Goal: Task Accomplishment & Management: Manage account settings

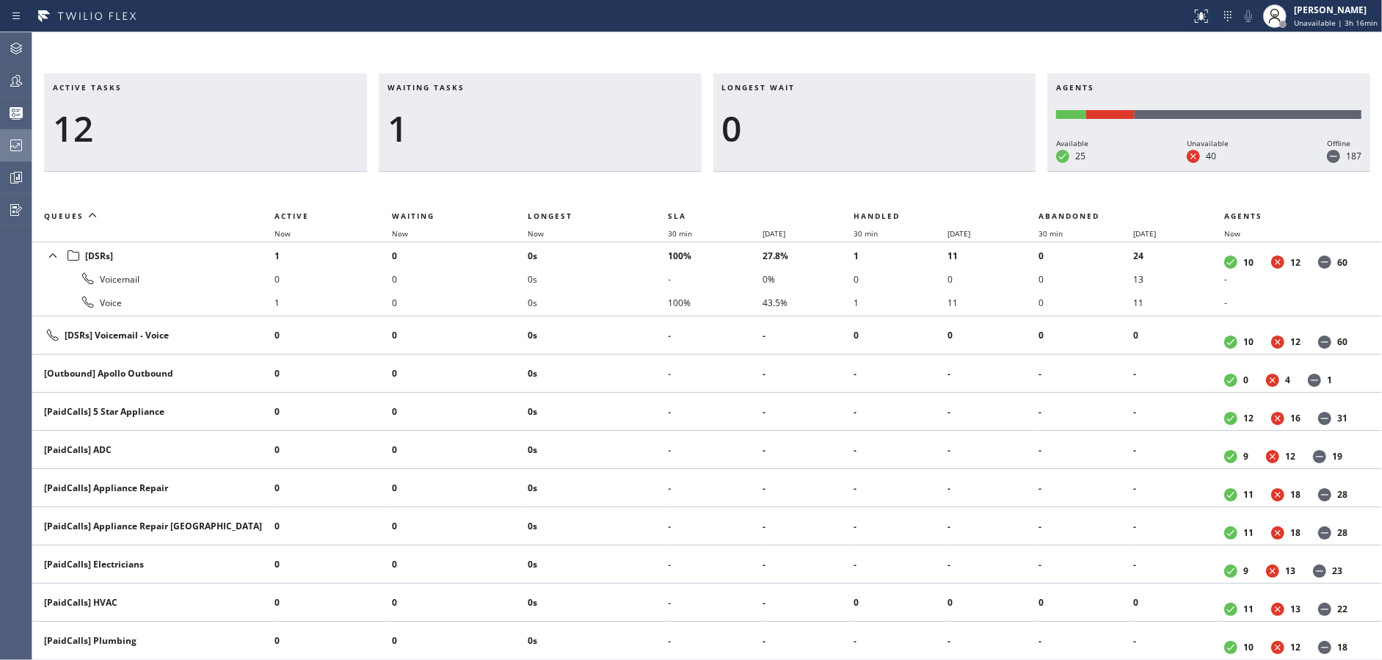
click at [0, 135] on div at bounding box center [16, 145] width 32 height 29
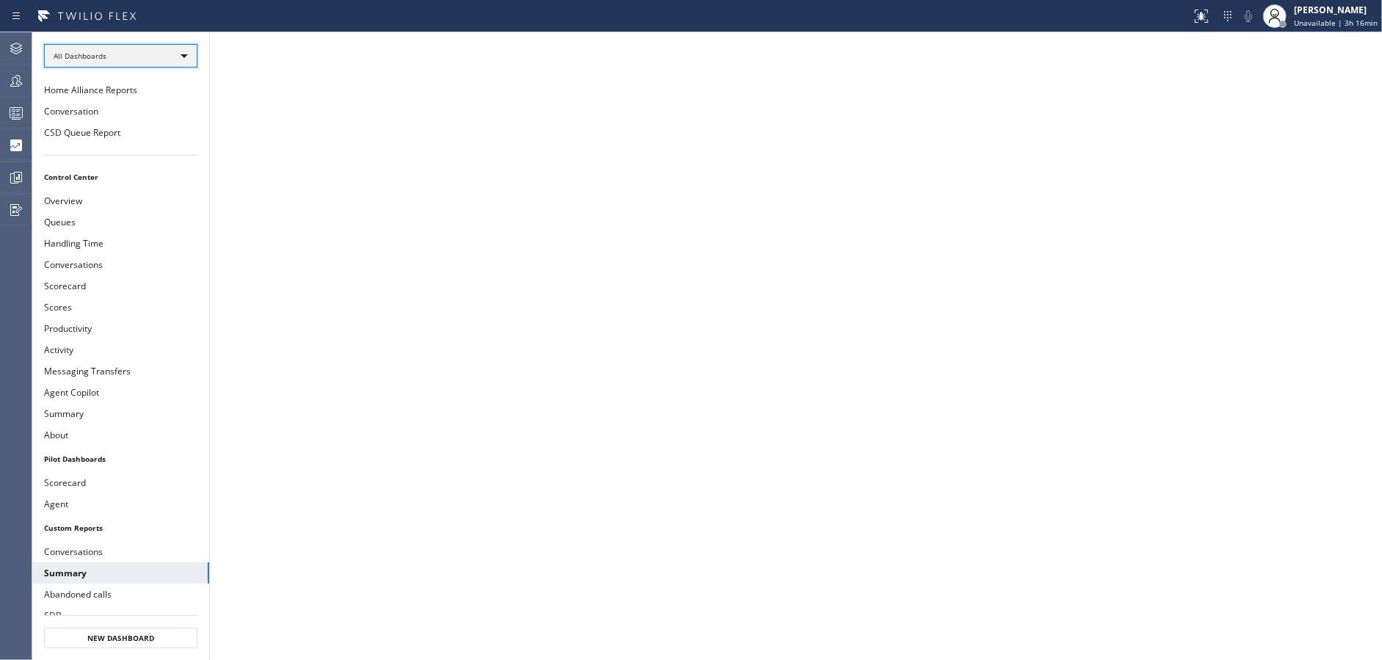
click at [100, 57] on div "All Dashboards" at bounding box center [120, 55] width 153 height 23
click at [107, 144] on li "Custom Reports" at bounding box center [120, 150] width 150 height 18
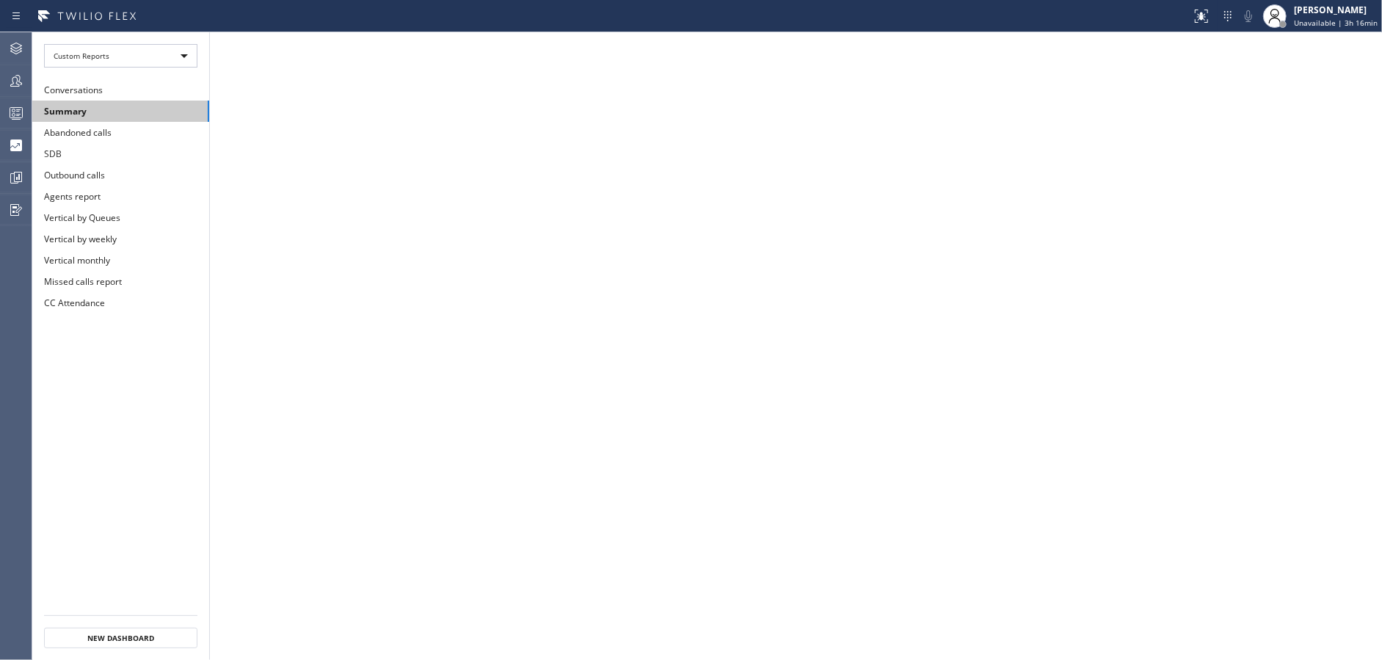
click at [127, 117] on button "Summary" at bounding box center [120, 111] width 177 height 21
click at [1, 107] on div at bounding box center [16, 113] width 32 height 18
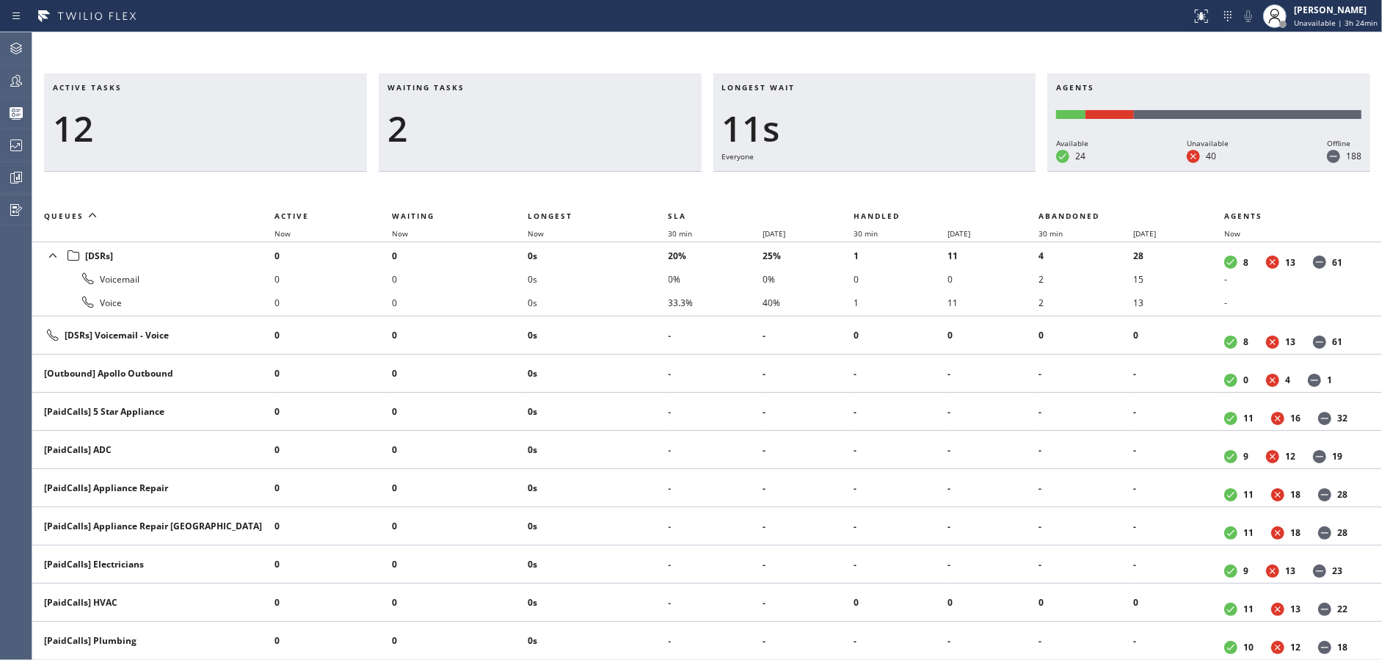
click at [401, 126] on div "2" at bounding box center [539, 128] width 305 height 43
drag, startPoint x: 517, startPoint y: 138, endPoint x: 587, endPoint y: 133, distance: 70.6
click at [517, 138] on div "3" at bounding box center [539, 128] width 305 height 43
click at [485, 134] on div "4" at bounding box center [539, 128] width 305 height 43
click at [452, 117] on div "6" at bounding box center [539, 128] width 305 height 43
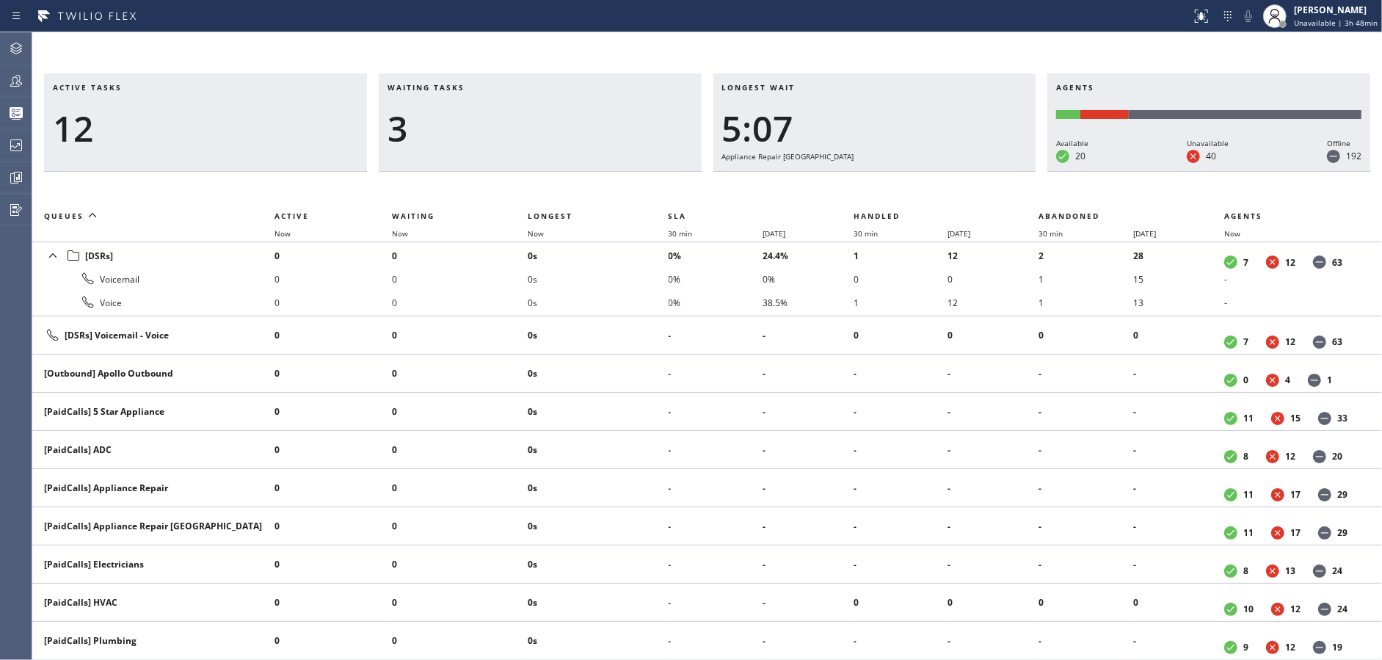
click at [419, 102] on h3 "Waiting tasks" at bounding box center [539, 93] width 305 height 22
click at [415, 214] on span "Waiting" at bounding box center [413, 216] width 43 height 10
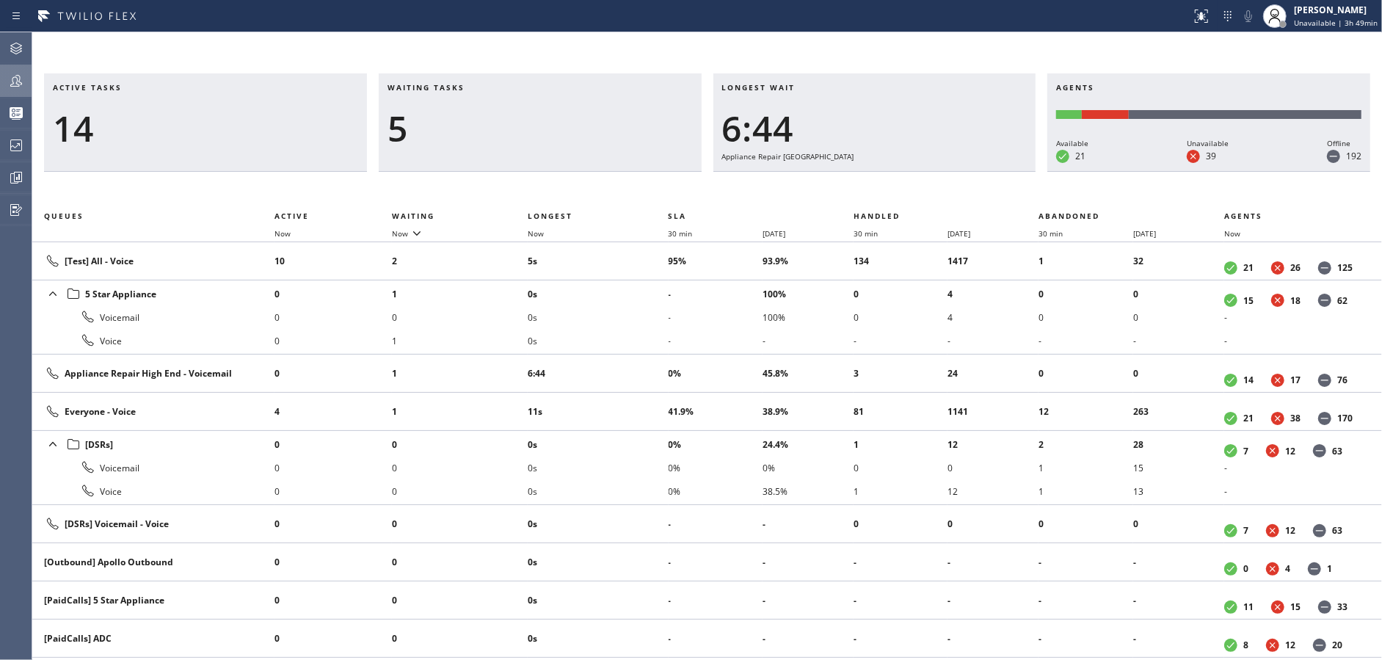
click at [12, 72] on icon at bounding box center [16, 81] width 18 height 18
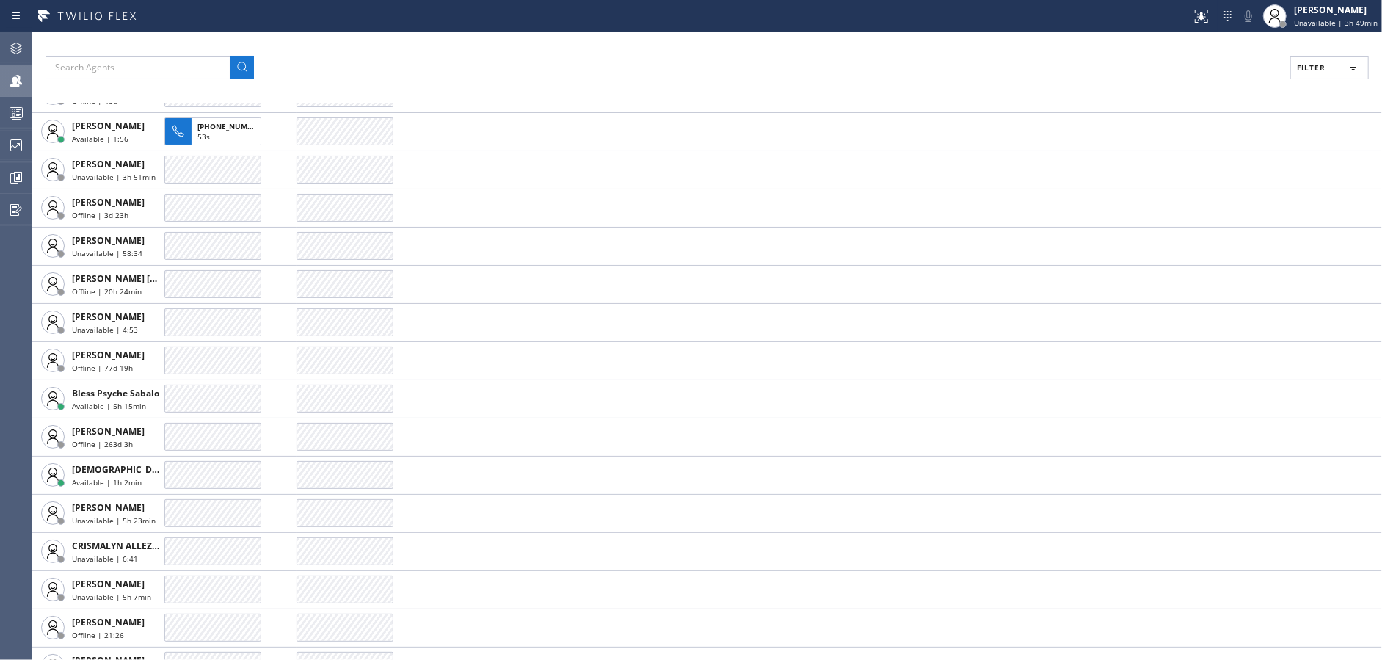
scroll to position [367, 0]
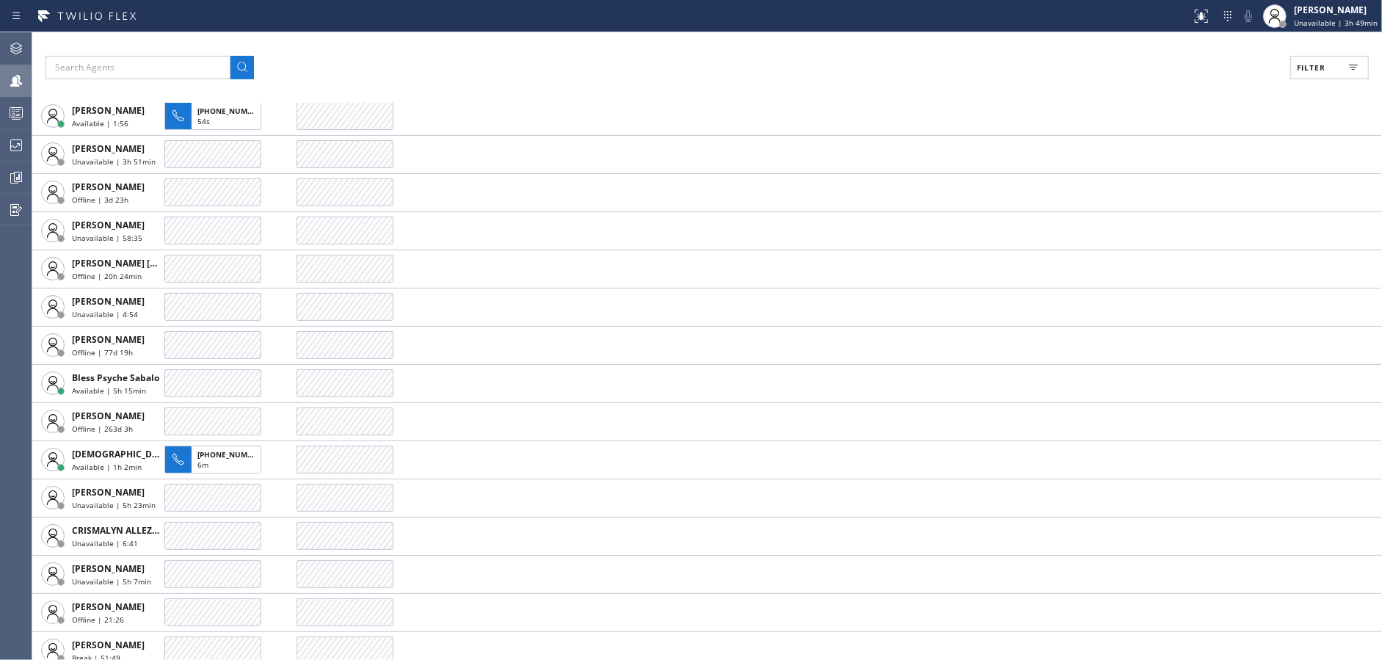
click at [1293, 61] on button "Filter" at bounding box center [1329, 67] width 79 height 23
click at [1214, 165] on div "Available" at bounding box center [1264, 172] width 234 height 23
click at [1211, 172] on label "Available" at bounding box center [1273, 173] width 193 height 12
click at [1177, 172] on input "Available" at bounding box center [1168, 173] width 18 height 18
checkbox input "true"
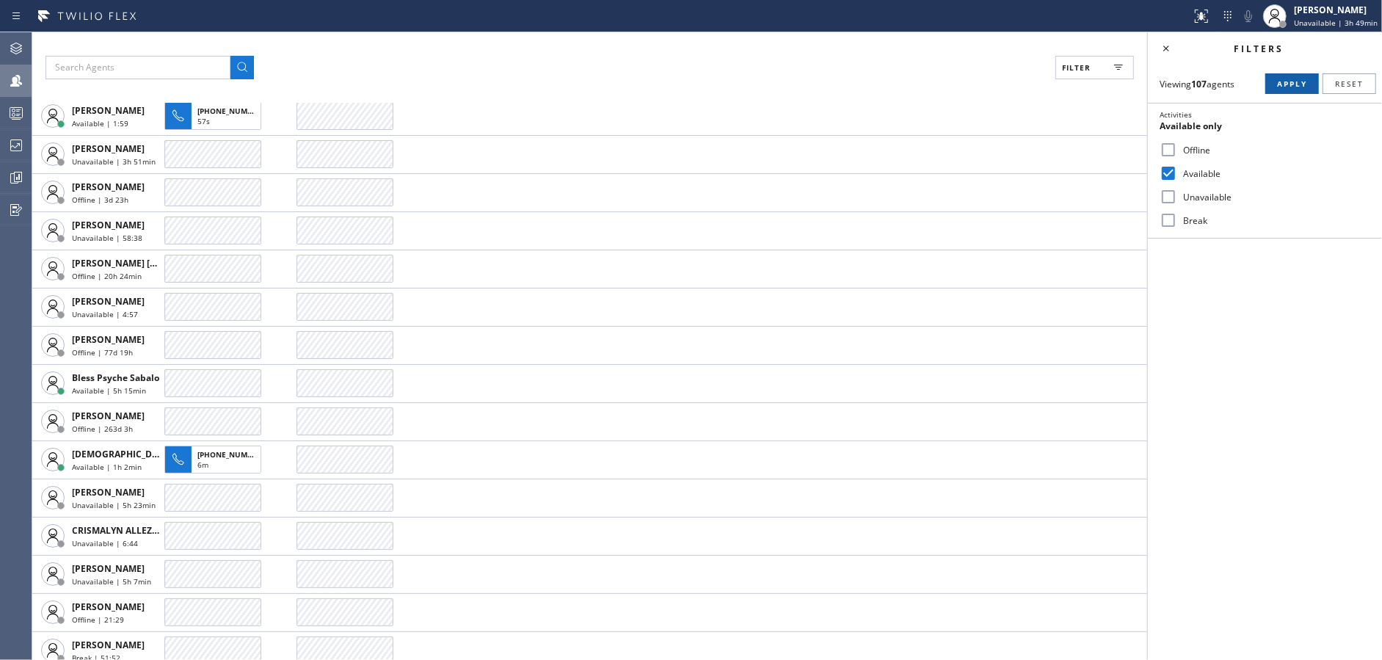
click at [1277, 85] on span "Apply" at bounding box center [1292, 84] width 30 height 10
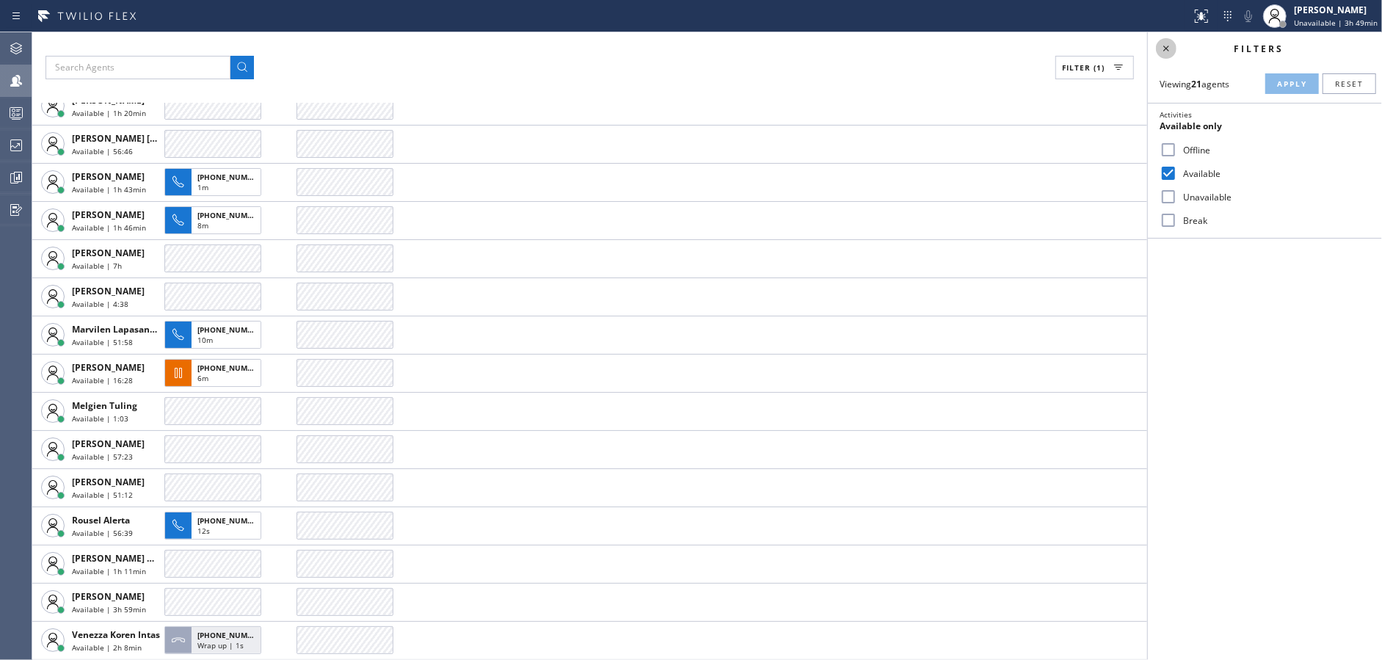
scroll to position [62, 0]
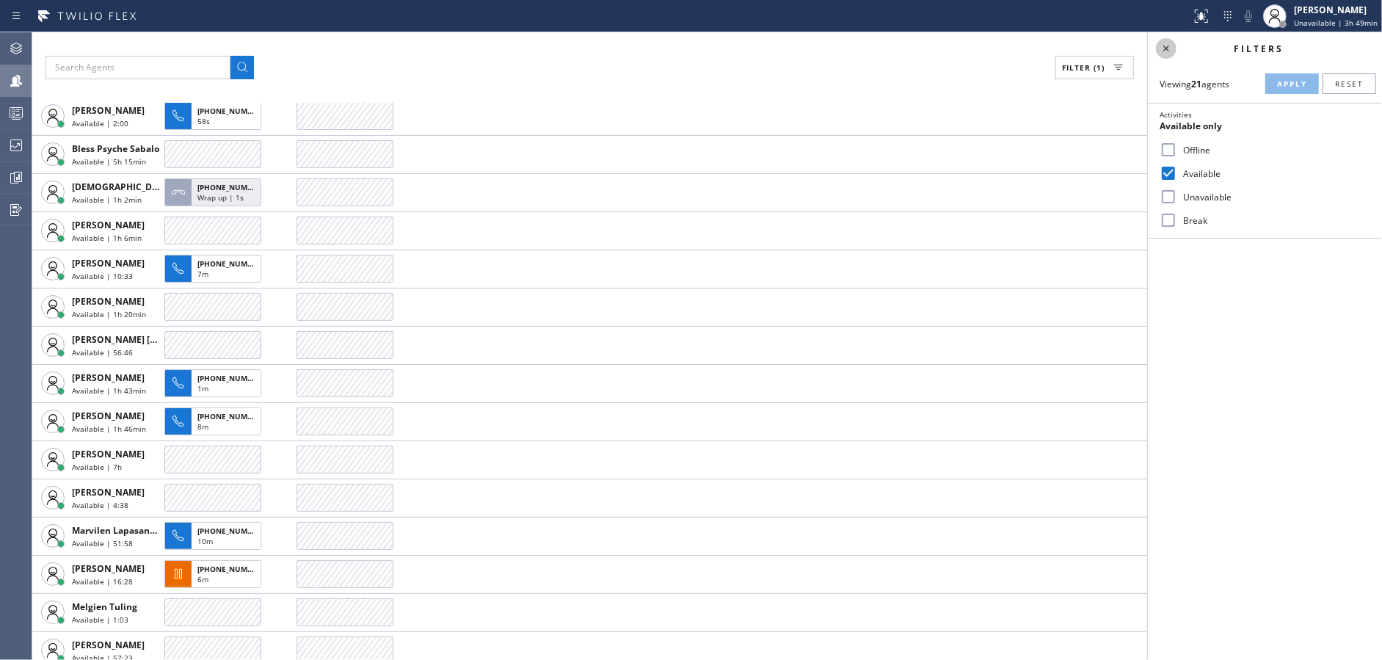
click at [1164, 43] on icon at bounding box center [1166, 49] width 18 height 18
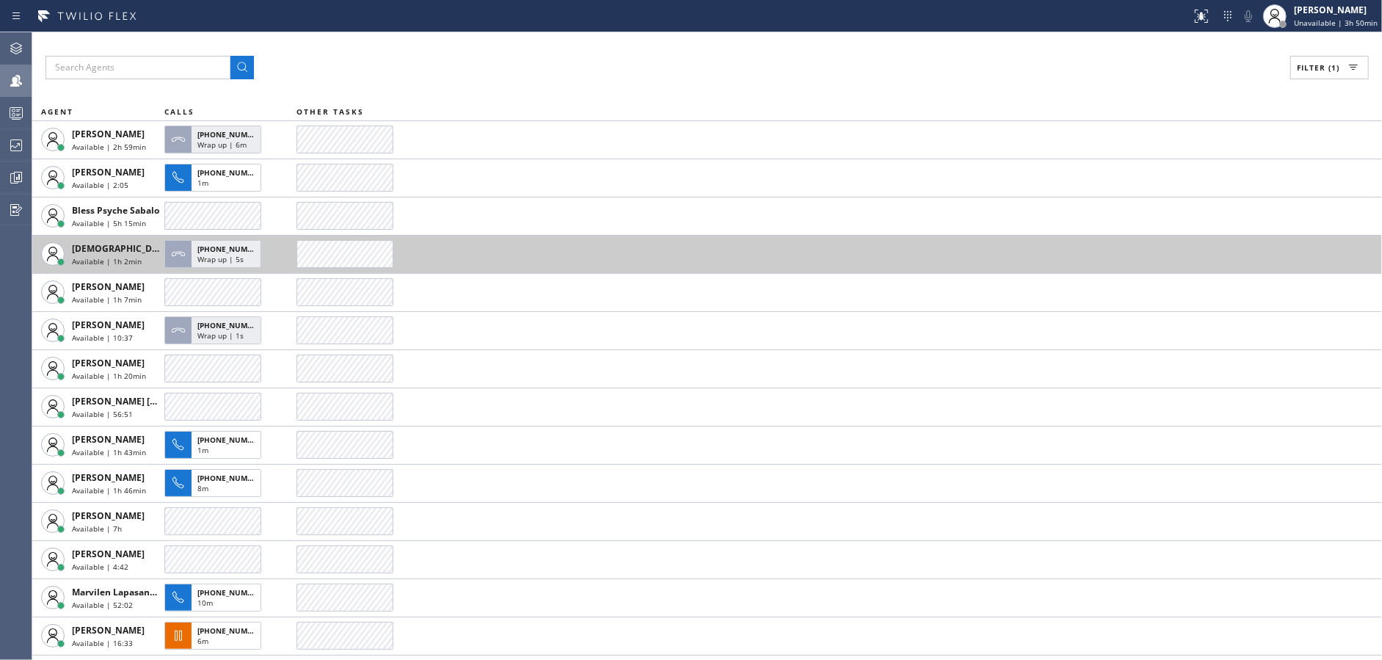
scroll to position [0, 0]
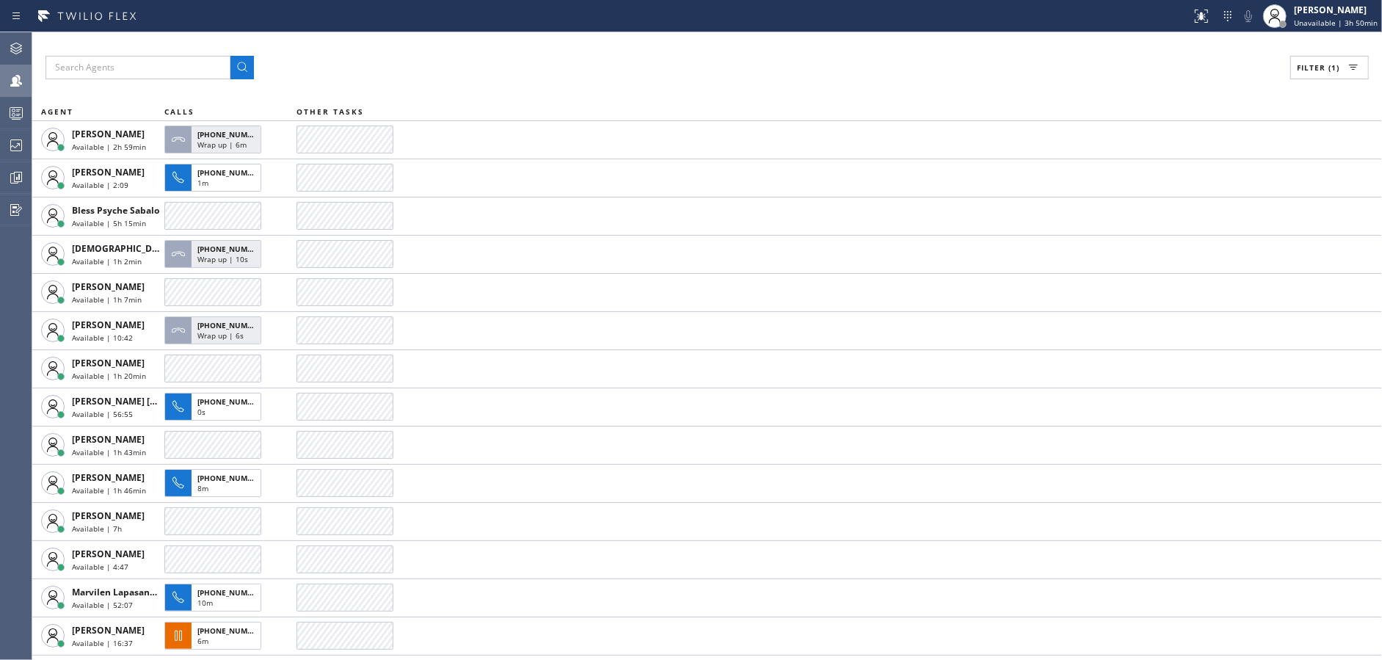
click at [508, 53] on div "Filter (1) AGENT CALLS OTHER TASKS [PERSON_NAME] Available | 2h 59min [PHONE_NU…" at bounding box center [706, 345] width 1349 height 627
click at [3, 123] on div at bounding box center [16, 112] width 32 height 29
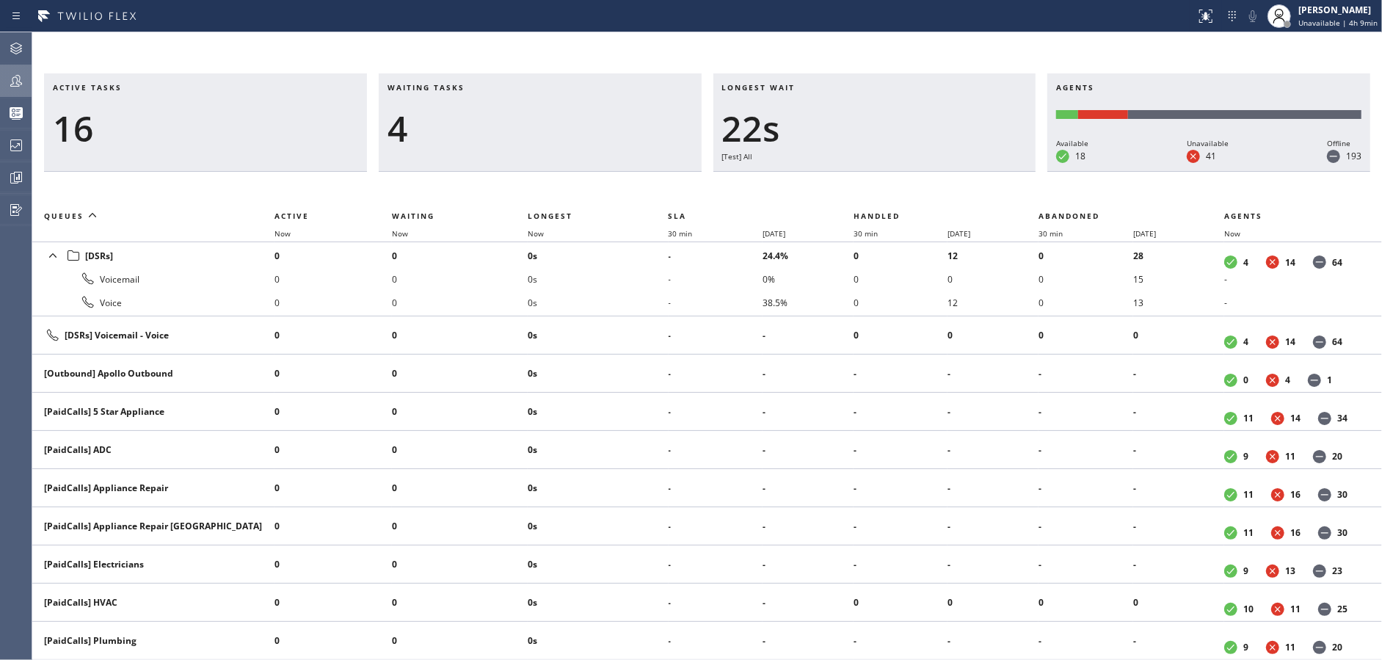
click at [559, 464] on td "0s" at bounding box center [598, 450] width 141 height 38
click at [495, 160] on div "Waiting tasks 6" at bounding box center [540, 122] width 323 height 98
click at [1313, 21] on span "Unavailable | 4h 31min" at bounding box center [1335, 23] width 84 height 10
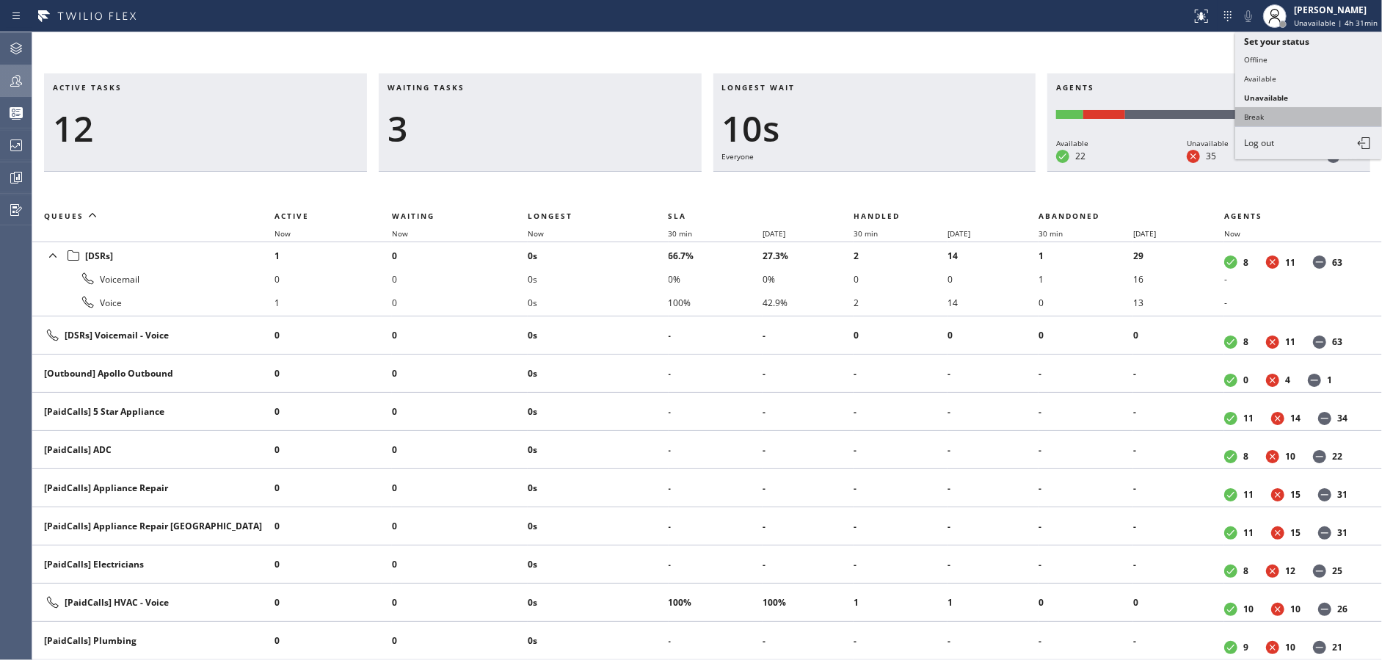
click at [1289, 117] on button "Break" at bounding box center [1308, 116] width 147 height 19
